Goal: Transaction & Acquisition: Download file/media

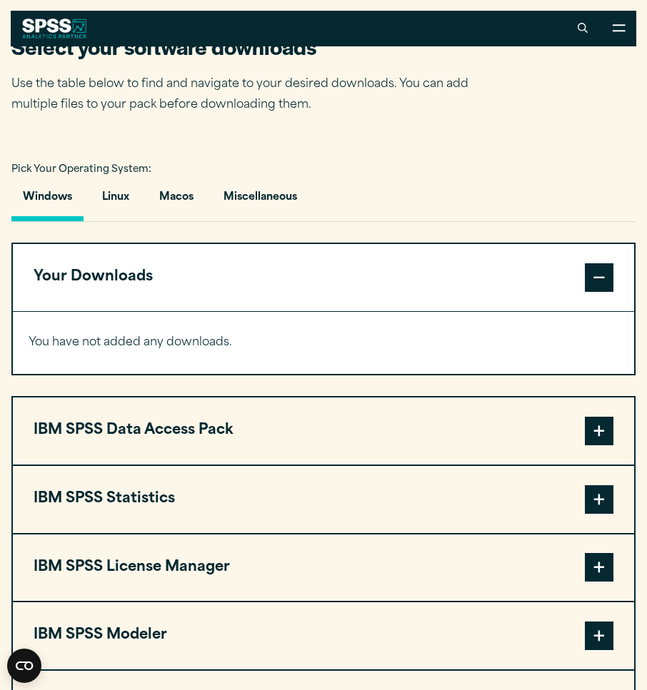
scroll to position [857, 0]
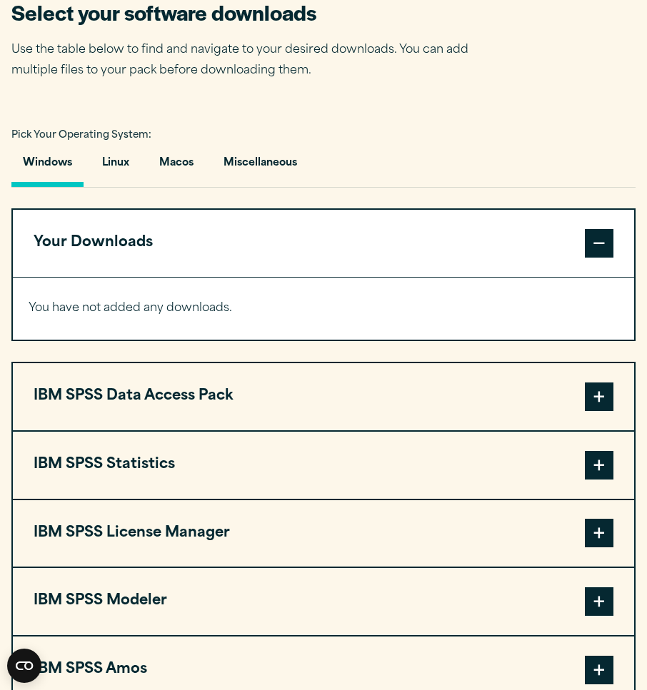
click at [520, 409] on button "IBM SPSS Data Access Pack" at bounding box center [323, 396] width 621 height 67
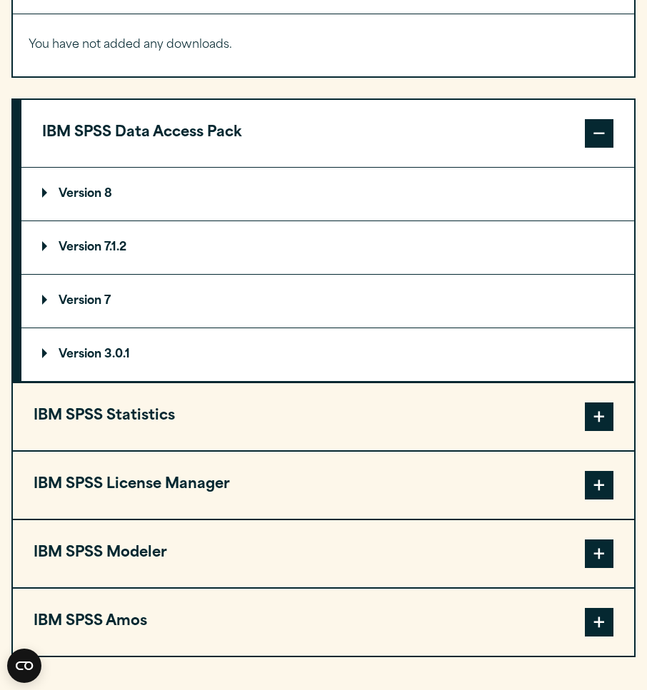
scroll to position [1142, 0]
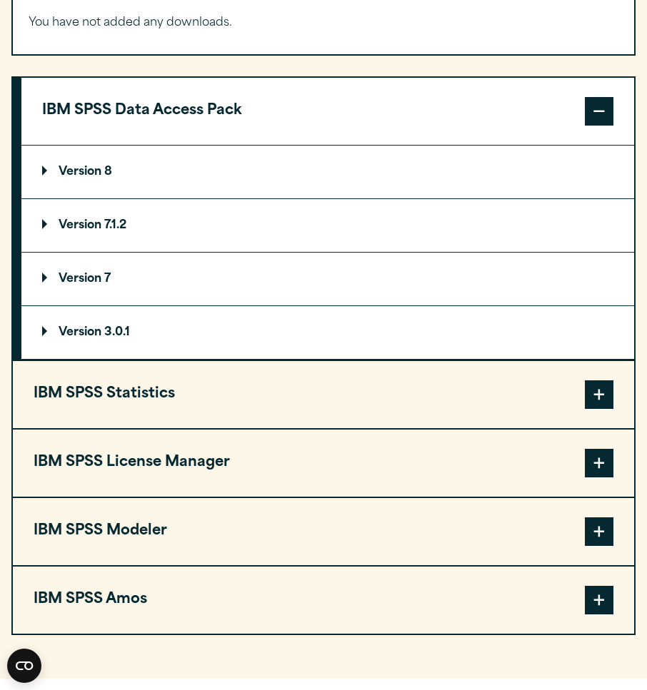
click at [520, 409] on button "IBM SPSS Statistics" at bounding box center [323, 394] width 621 height 67
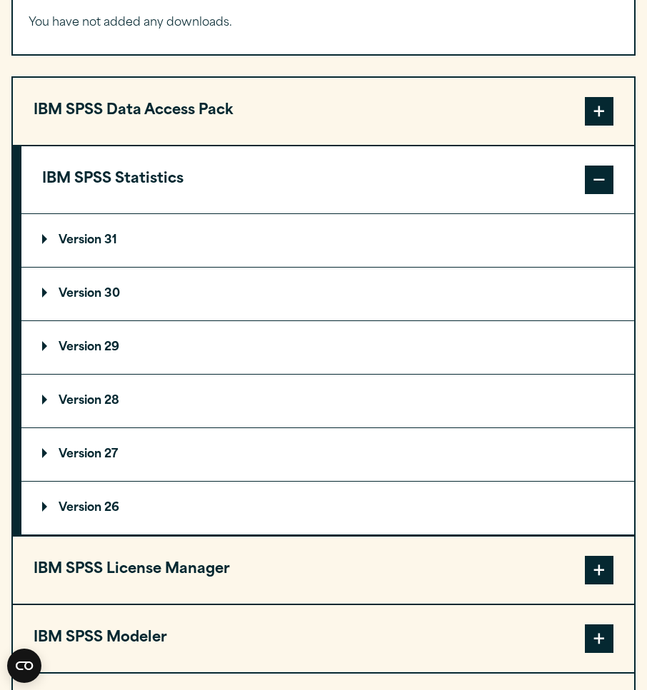
scroll to position [1214, 0]
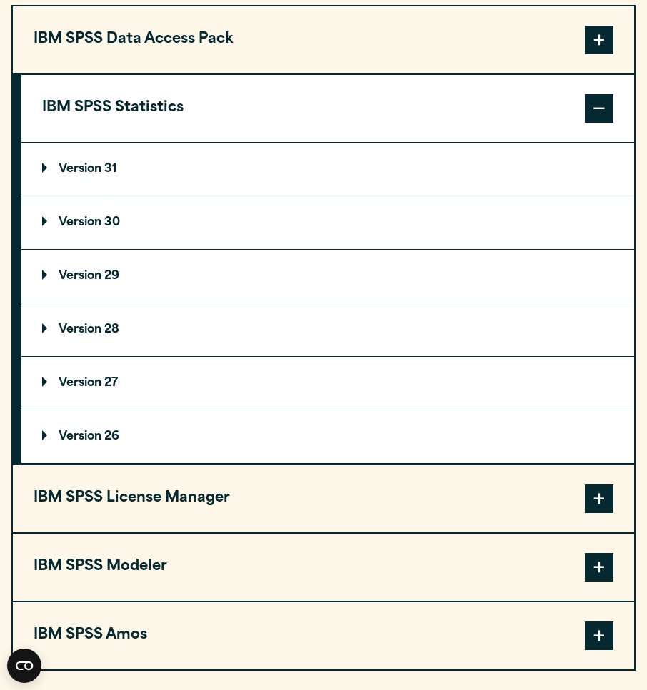
click at [477, 502] on button "IBM SPSS License Manager" at bounding box center [323, 499] width 621 height 67
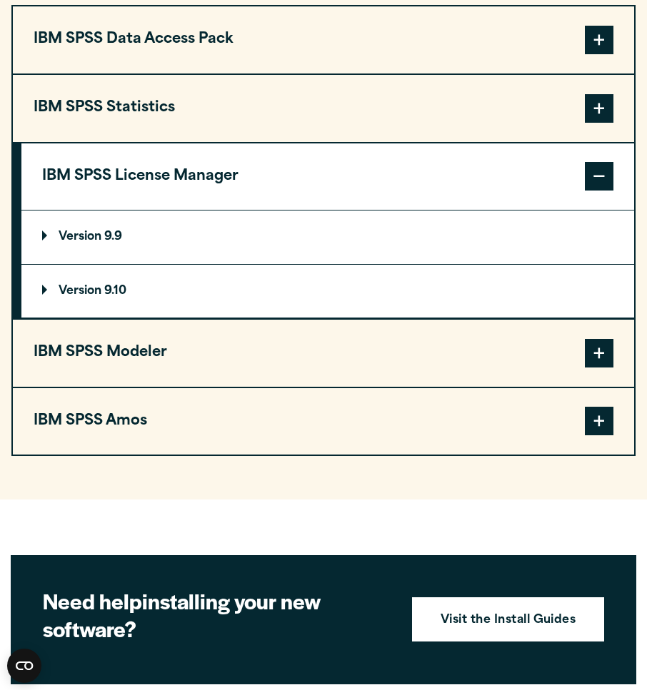
click at [475, 371] on button "IBM SPSS Modeler" at bounding box center [323, 353] width 621 height 67
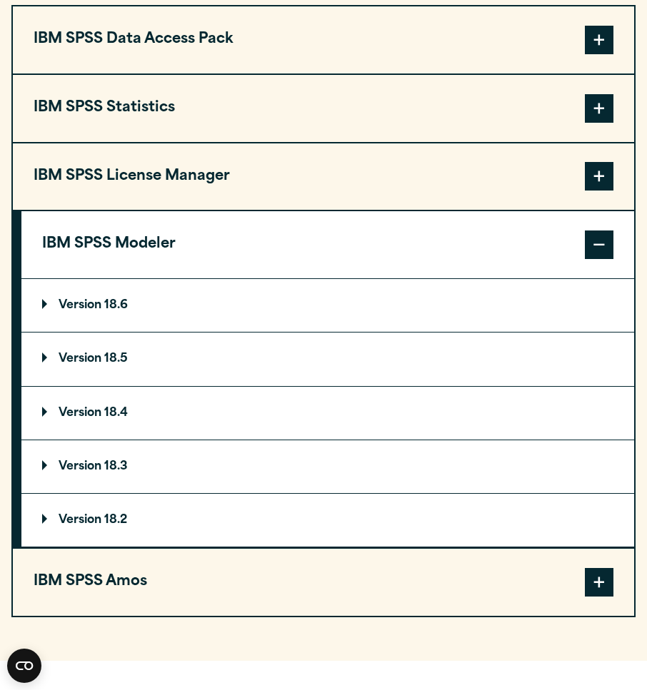
click at [462, 596] on button "IBM SPSS Amos" at bounding box center [323, 582] width 621 height 67
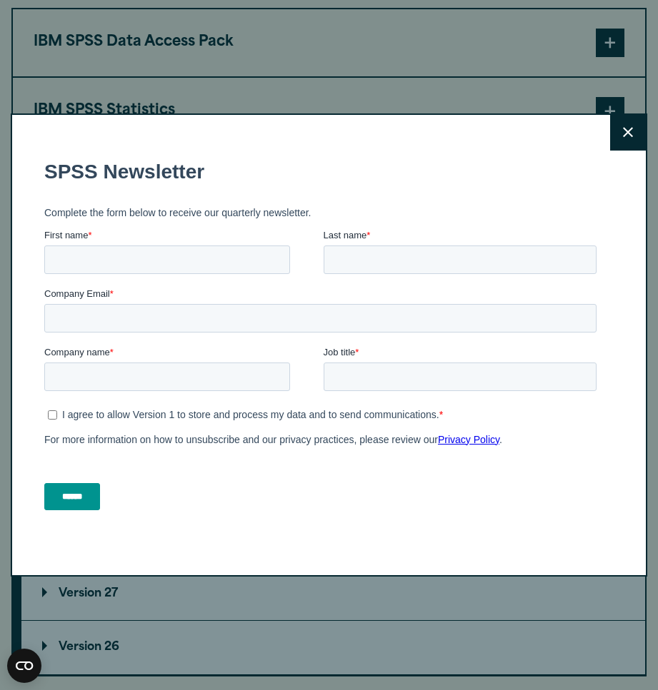
click at [620, 141] on button "Close" at bounding box center [628, 133] width 36 height 36
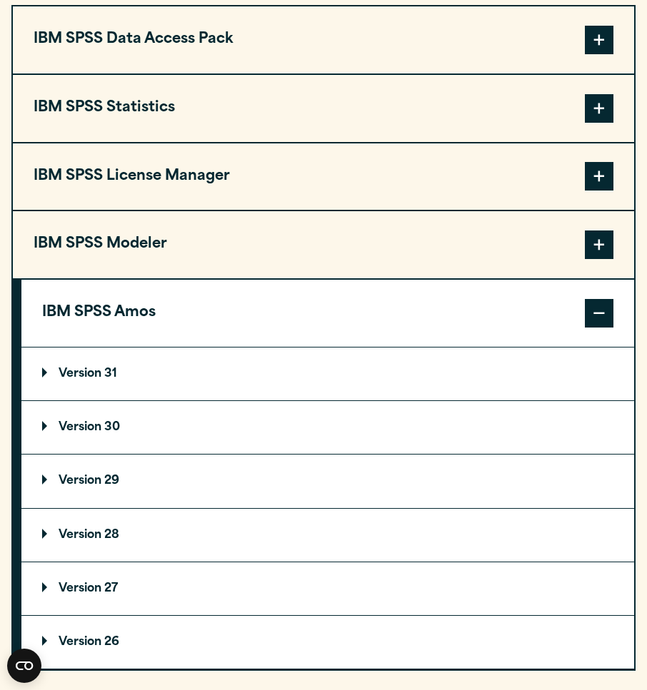
click at [441, 123] on div "Close" at bounding box center [323, 345] width 647 height 690
click at [424, 116] on button "IBM SPSS Statistics" at bounding box center [323, 108] width 621 height 67
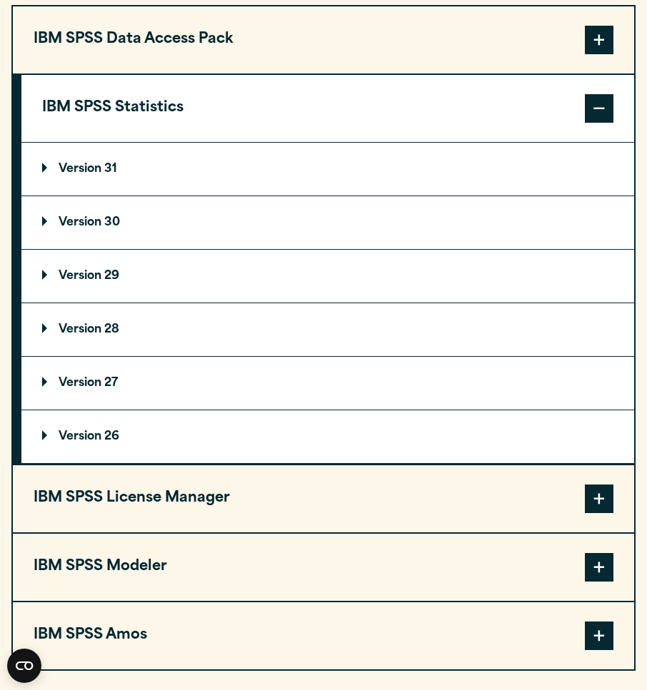
click at [308, 268] on summary "Version 29" at bounding box center [327, 276] width 613 height 53
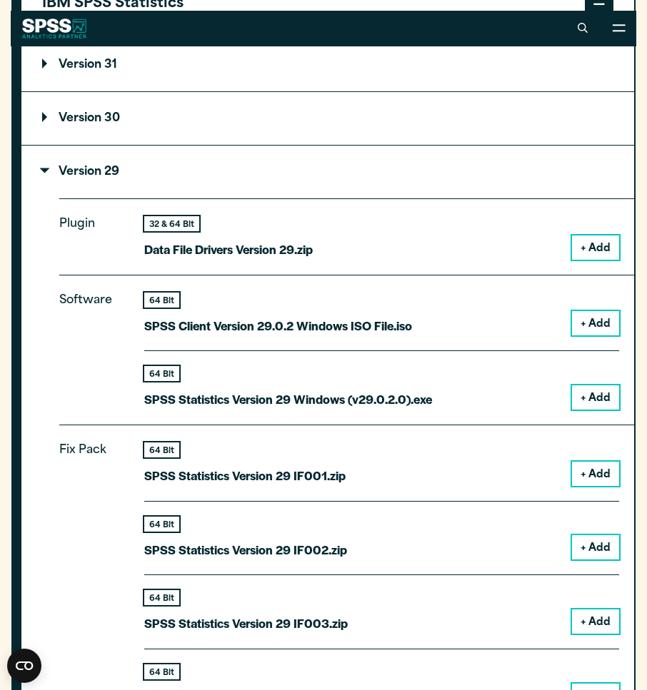
scroll to position [1285, 0]
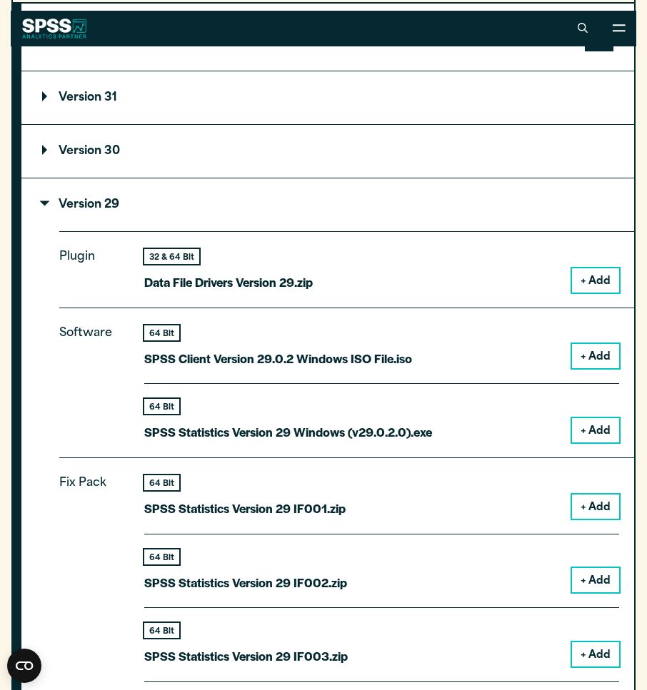
click at [602, 358] on button "+ Add" at bounding box center [595, 356] width 47 height 24
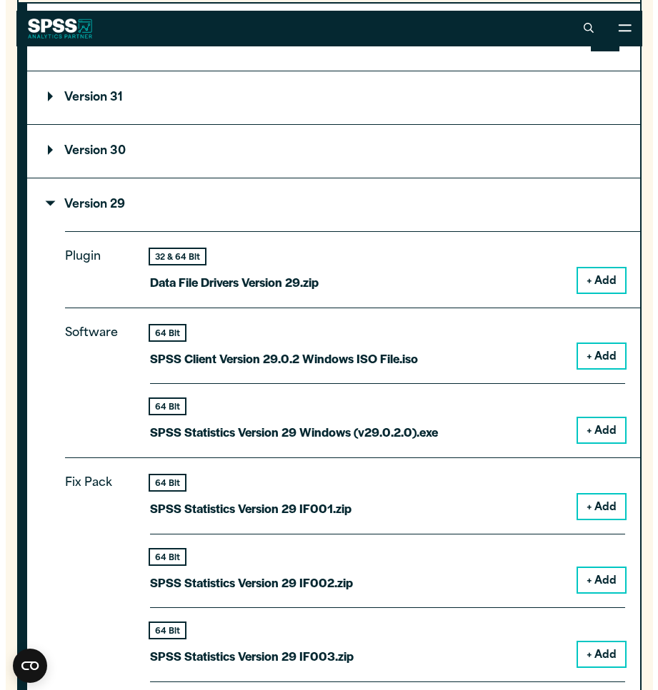
scroll to position [1341, 0]
